Goal: Task Accomplishment & Management: Use online tool/utility

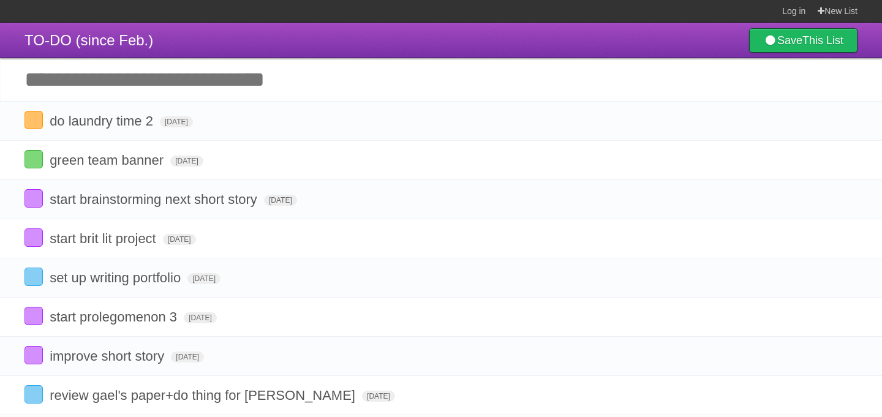
click at [198, 69] on input "Add another task" at bounding box center [441, 79] width 882 height 43
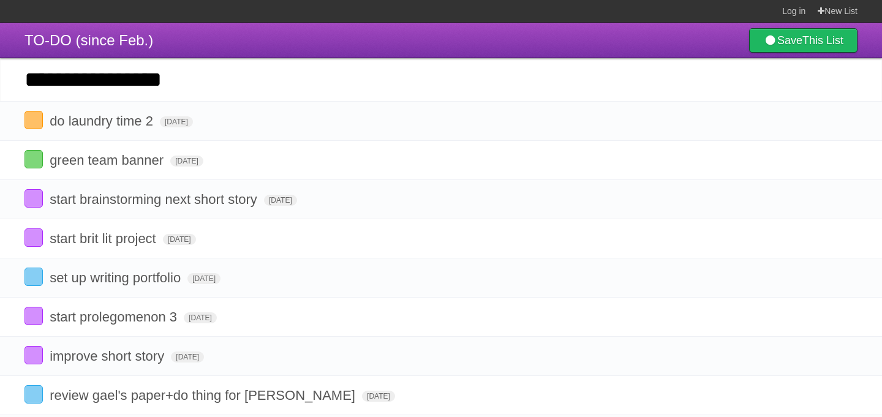
type input "**********"
click input "*********" at bounding box center [0, 0] width 0 height 0
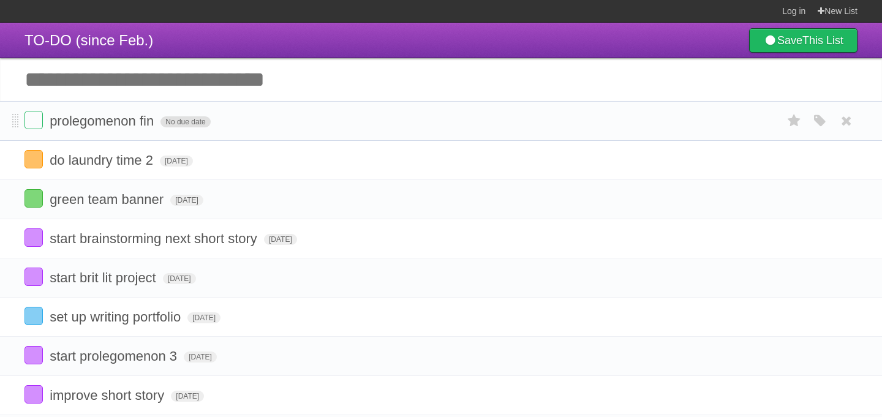
click at [183, 127] on span "No due date" at bounding box center [185, 121] width 50 height 11
click at [819, 121] on icon "button" at bounding box center [819, 121] width 17 height 16
click at [751, 122] on label "Purple" at bounding box center [749, 120] width 13 height 13
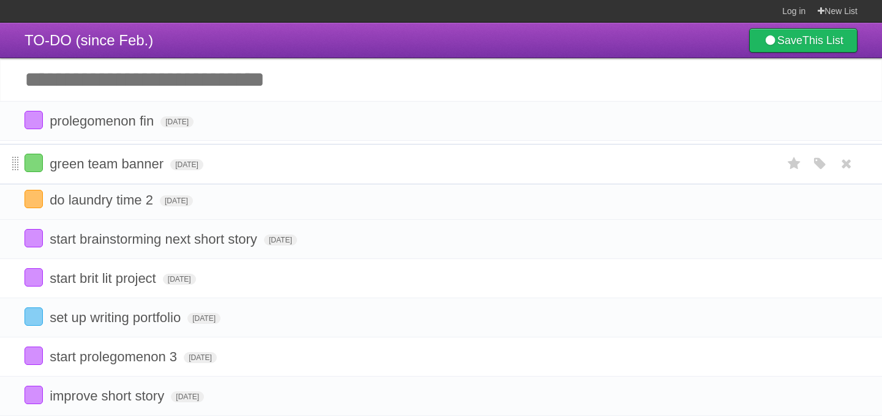
drag, startPoint x: 15, startPoint y: 203, endPoint x: 18, endPoint y: 157, distance: 46.0
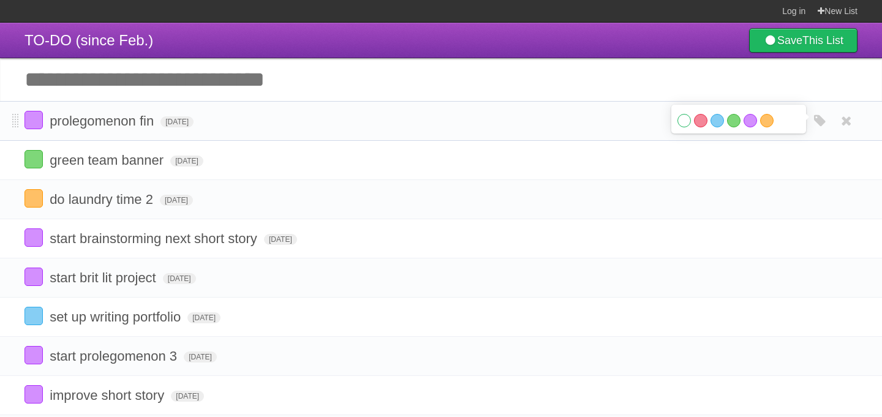
click at [180, 119] on form "prolegomenon fin [DATE] White Red Blue Green Purple Orange" at bounding box center [440, 121] width 833 height 20
click at [180, 123] on span "[DATE]" at bounding box center [176, 121] width 33 height 11
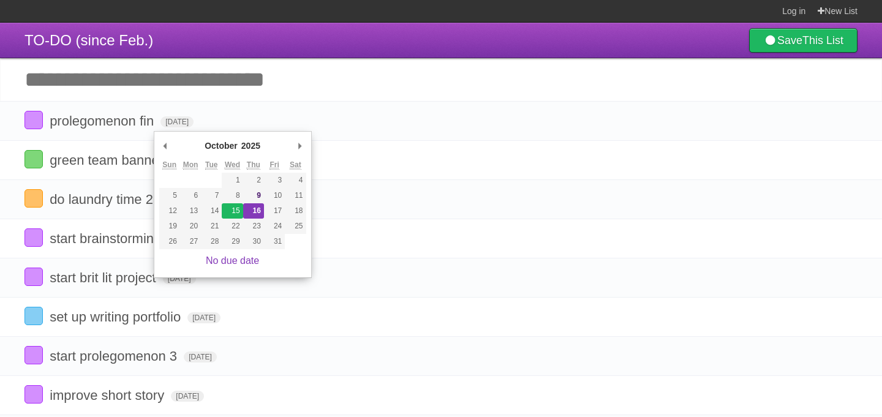
type span "[DATE]"
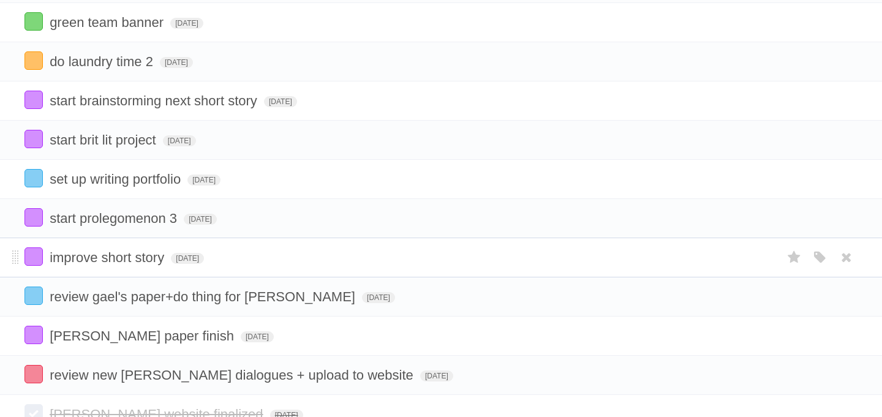
scroll to position [135, 0]
